Goal: Task Accomplishment & Management: Complete application form

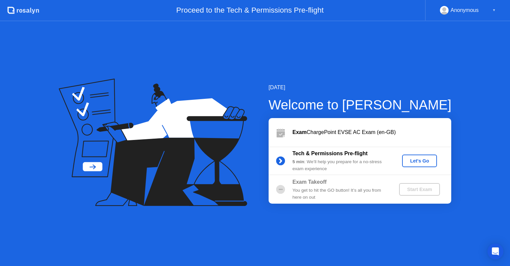
click at [427, 158] on div "Let's Go" at bounding box center [420, 160] width 30 height 5
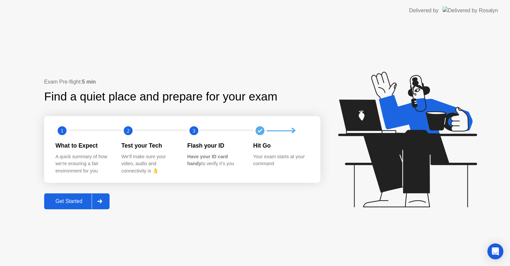
click at [76, 200] on div "Get Started" at bounding box center [69, 202] width 46 height 6
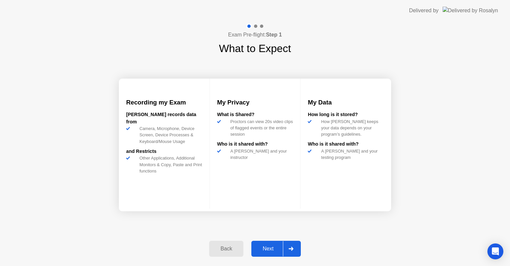
click at [286, 248] on div at bounding box center [291, 248] width 16 height 15
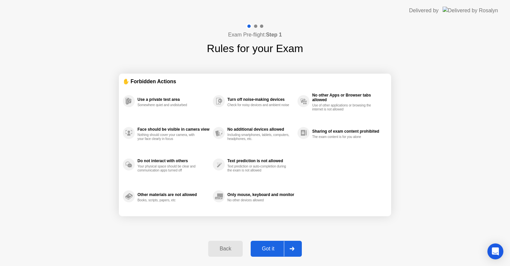
click at [270, 253] on button "Got it" at bounding box center [276, 249] width 51 height 16
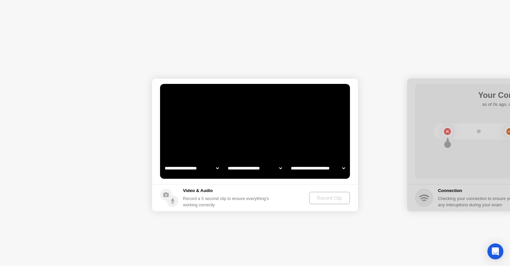
select select "**********"
select select "*******"
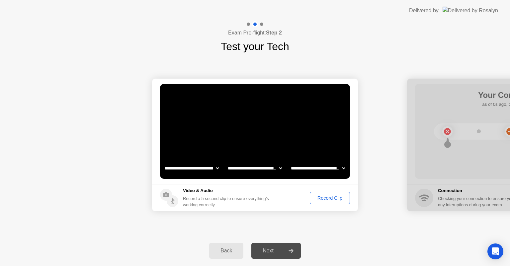
click at [341, 201] on div "Record Clip" at bounding box center [330, 198] width 36 height 5
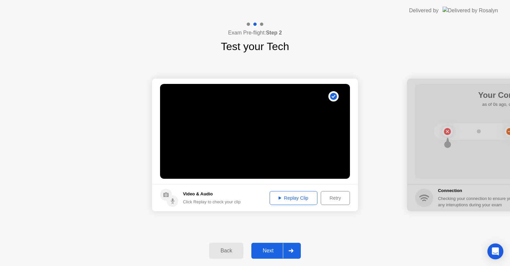
click at [306, 202] on button "Replay Clip" at bounding box center [294, 198] width 48 height 14
click at [298, 200] on div "Replay Clip" at bounding box center [293, 198] width 43 height 5
click at [272, 249] on div "Next" at bounding box center [268, 251] width 30 height 6
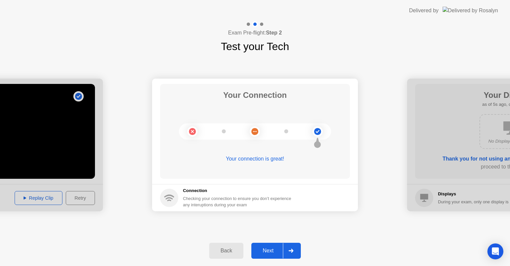
click at [265, 248] on div "Next" at bounding box center [268, 251] width 30 height 6
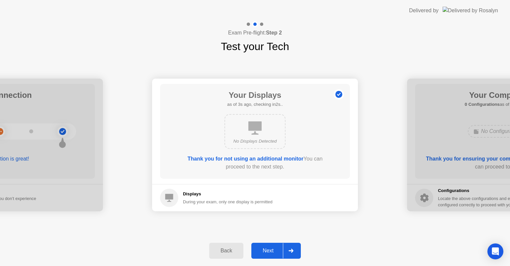
click at [274, 250] on div "Next" at bounding box center [268, 251] width 30 height 6
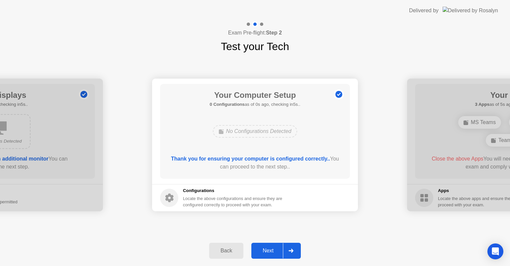
click at [277, 250] on div "Next" at bounding box center [268, 251] width 30 height 6
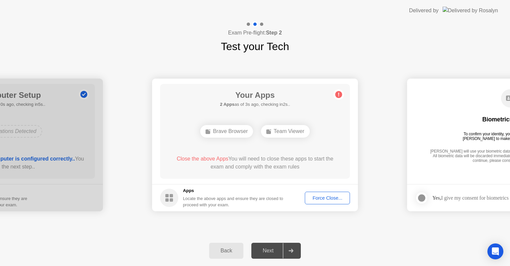
click at [323, 199] on div "Force Close..." at bounding box center [327, 198] width 41 height 5
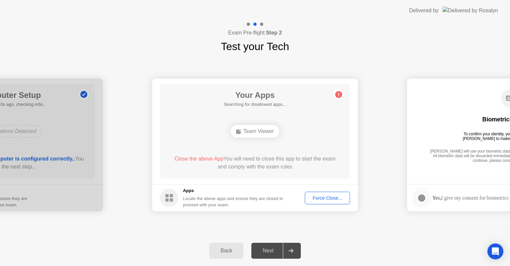
click at [321, 136] on div "Team Viewer" at bounding box center [255, 132] width 152 height 18
click at [259, 131] on div "Team Viewer" at bounding box center [255, 131] width 48 height 13
click at [273, 248] on div "Next" at bounding box center [268, 251] width 30 height 6
click at [322, 202] on button "Force Close..." at bounding box center [327, 198] width 45 height 13
